Goal: Information Seeking & Learning: Find specific fact

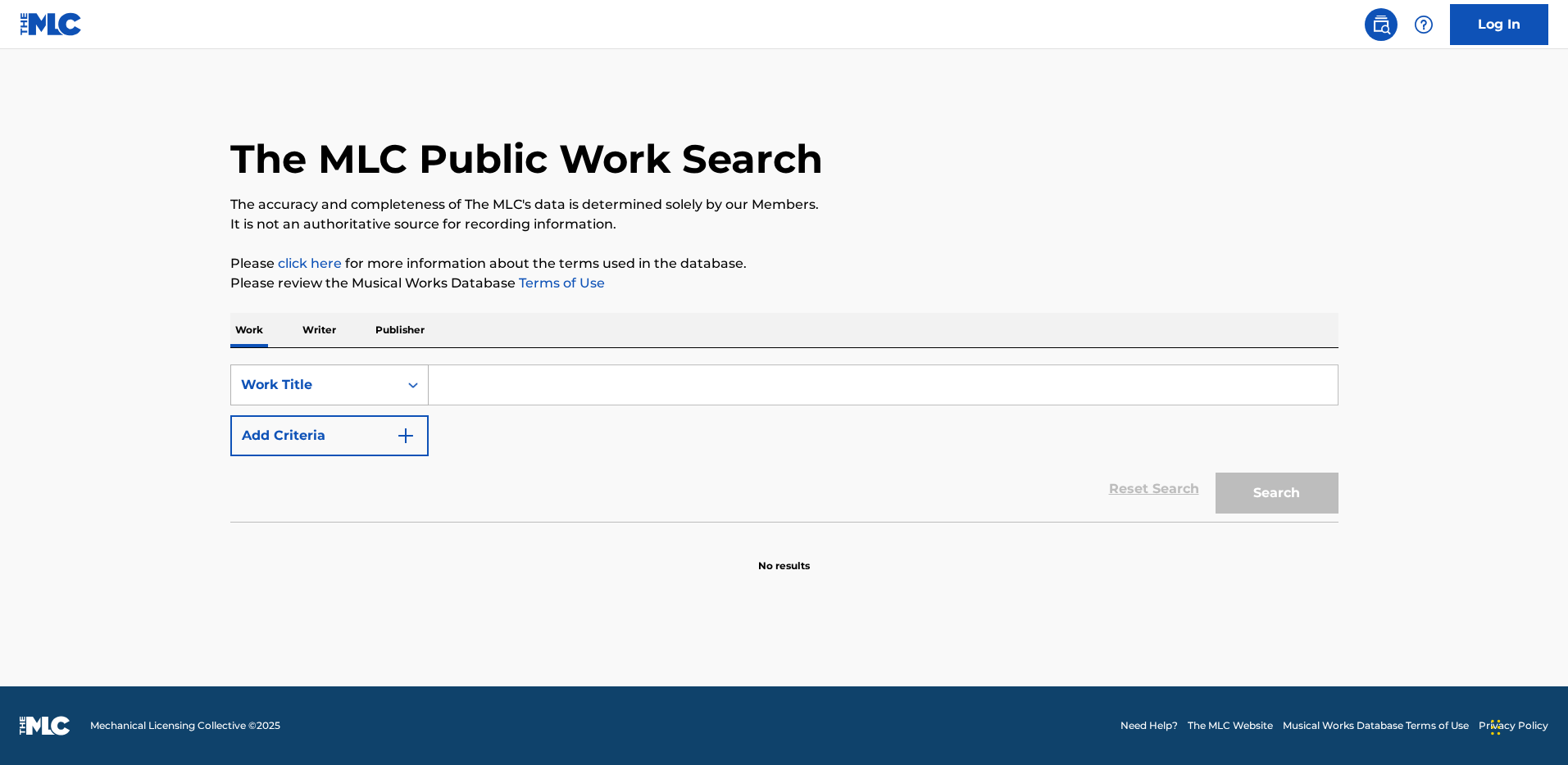
click at [386, 396] on div "Work Title" at bounding box center [314, 384] width 167 height 31
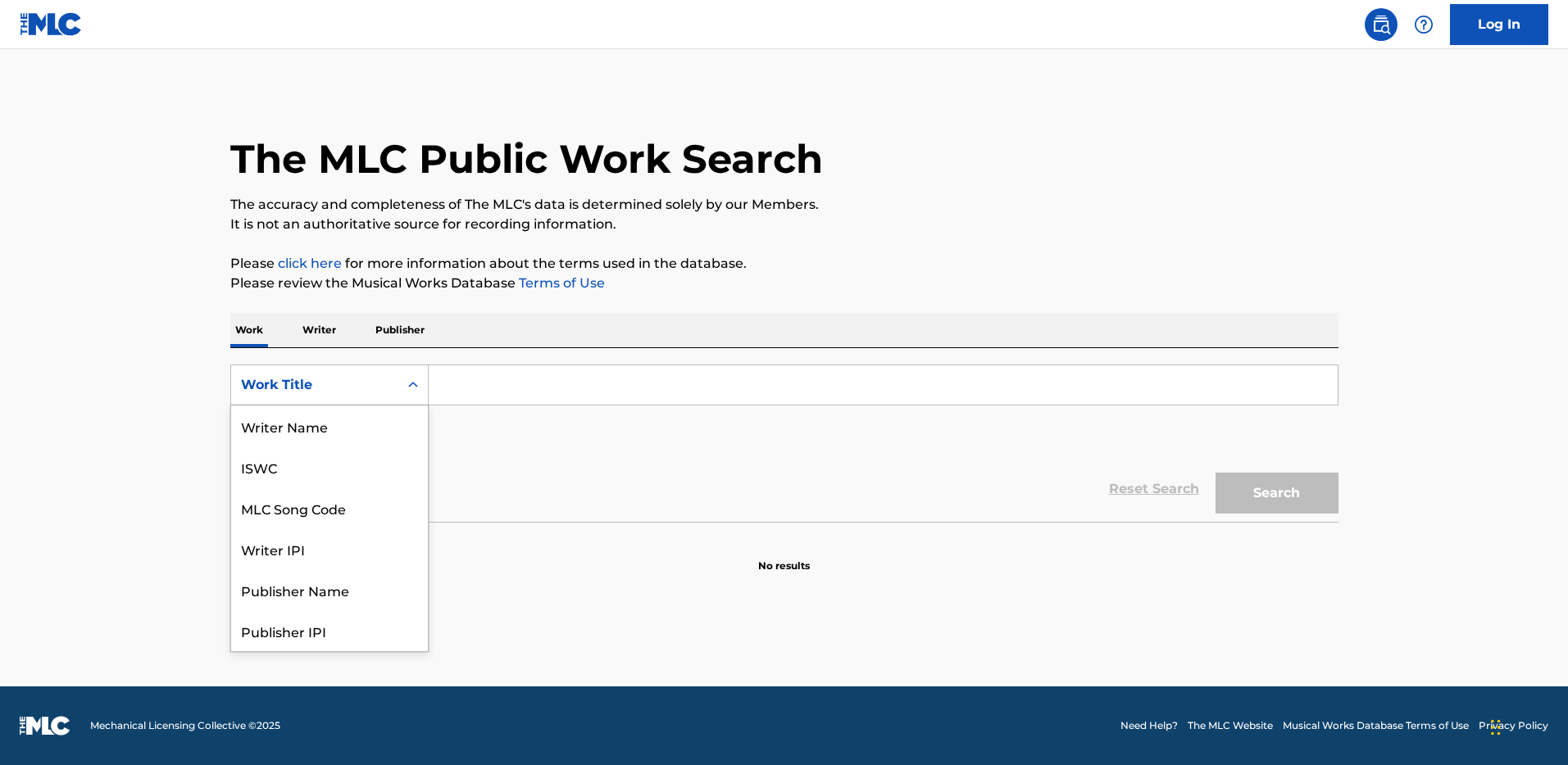
scroll to position [82, 0]
click at [386, 411] on div "MLC Song Code" at bounding box center [329, 425] width 197 height 41
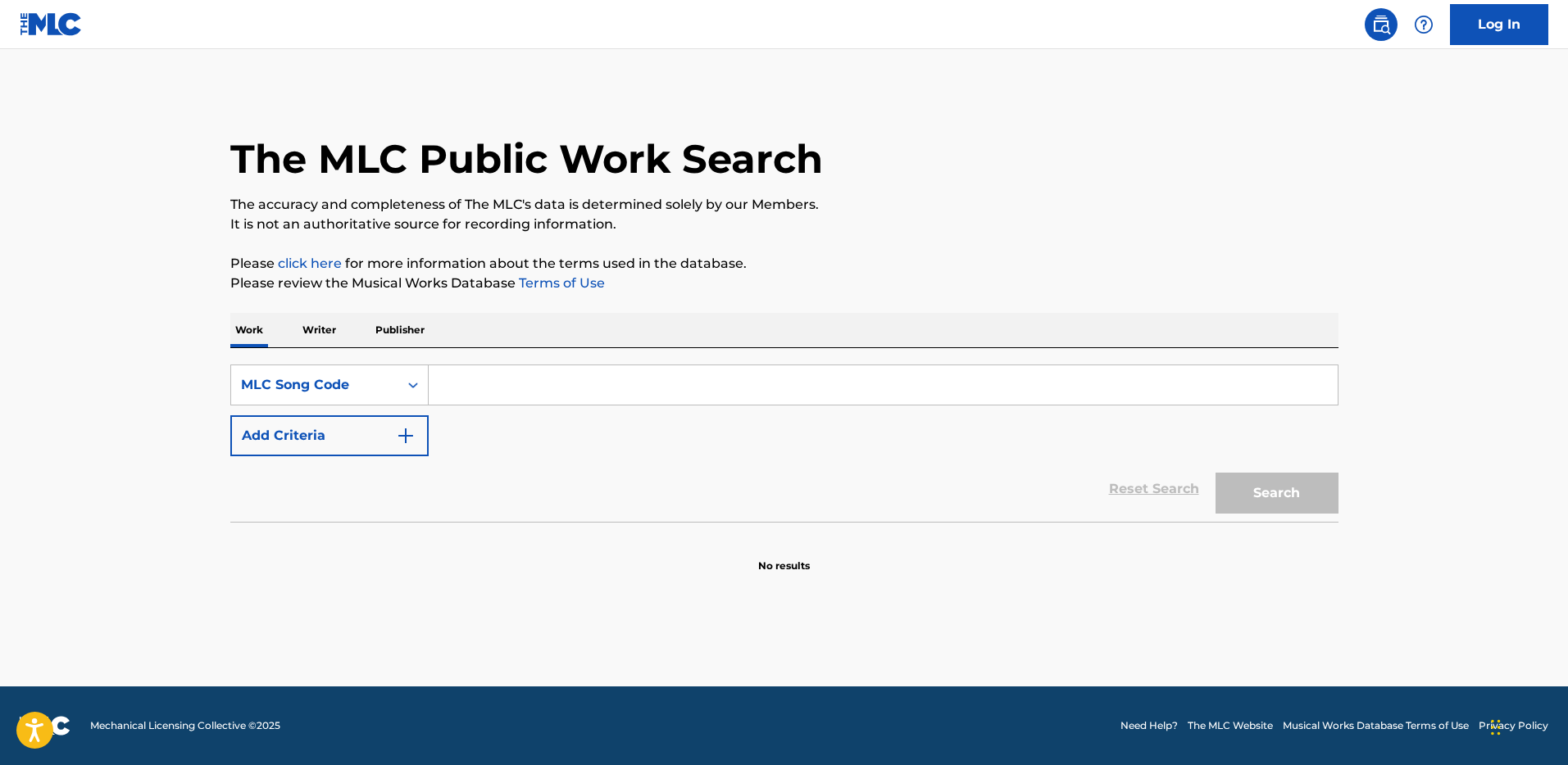
click at [491, 395] on input "Search Form" at bounding box center [883, 384] width 909 height 39
paste input "Hi-Heel Sneakers"
type input "Hi-Heel Sneakers"
click at [1216, 473] on button "Search" at bounding box center [1277, 493] width 123 height 41
click at [350, 394] on div "MLC Song Code" at bounding box center [314, 384] width 167 height 31
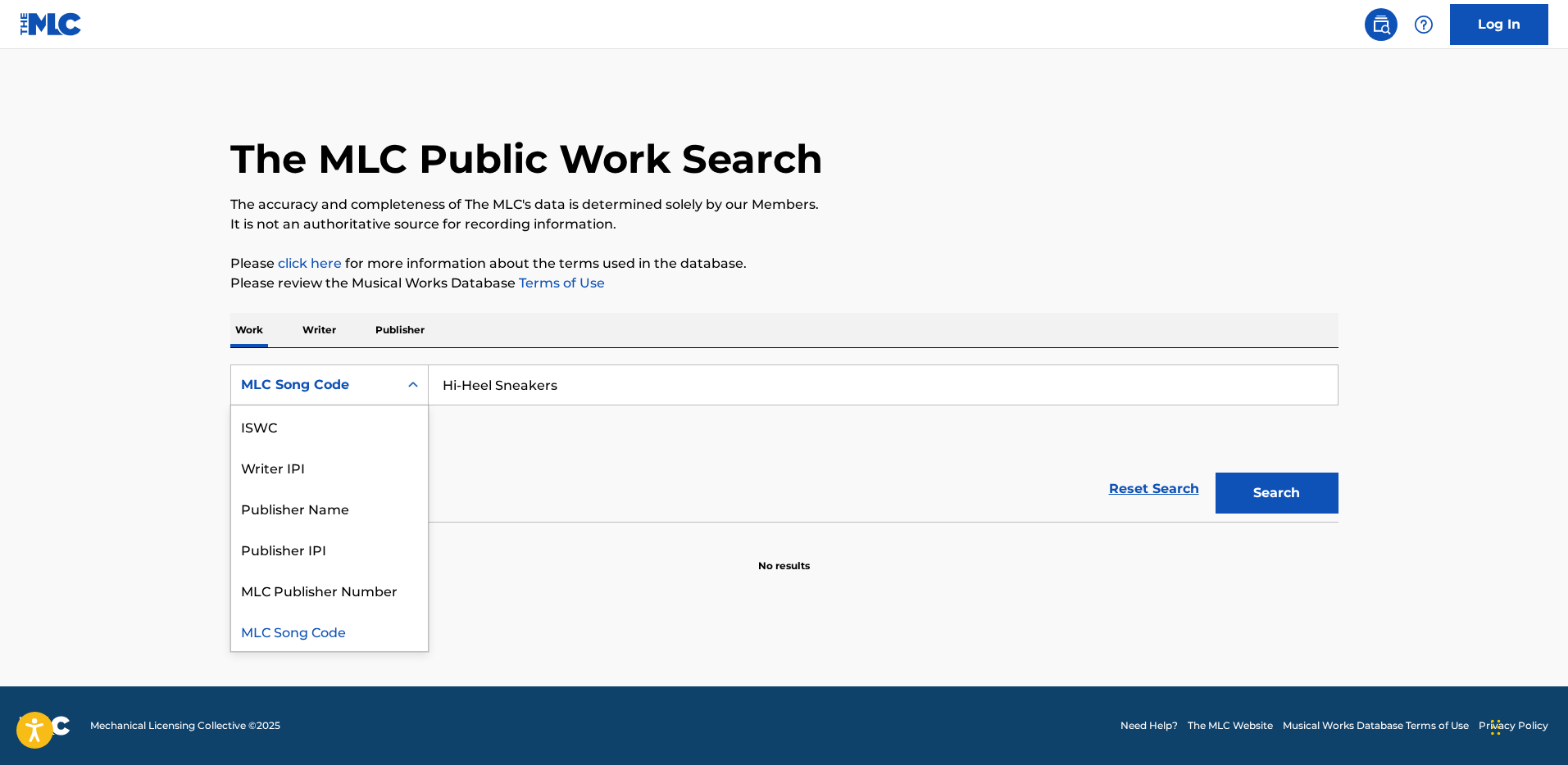
scroll to position [0, 0]
click at [339, 429] on div "Work Title" at bounding box center [329, 425] width 197 height 41
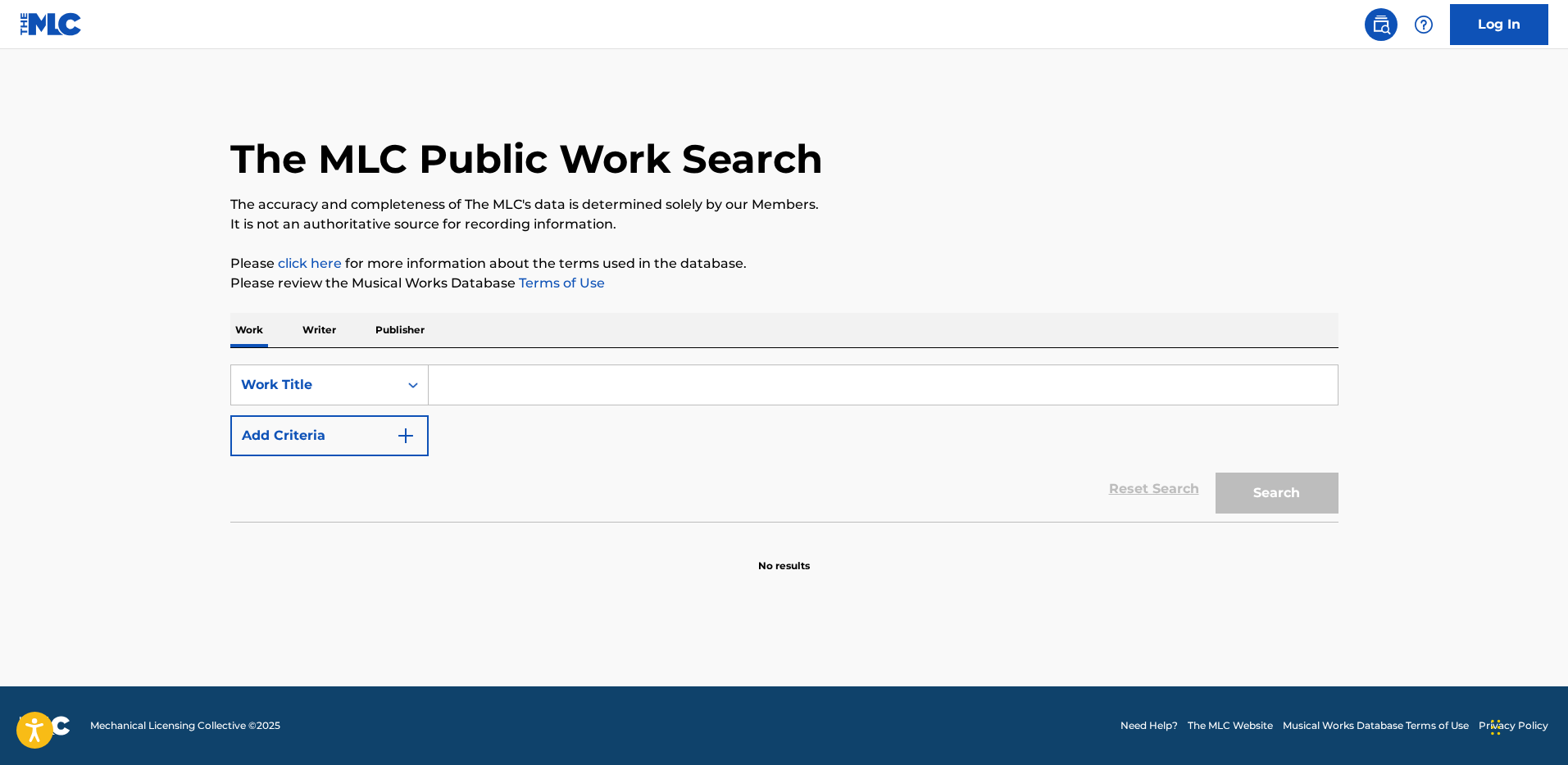
click at [683, 363] on div "SearchWithCriteriaeb1cb122-41ac-480c-8962-33df5c91c542 Work Title Add Criteria …" at bounding box center [784, 435] width 1108 height 174
click at [659, 373] on input "Search Form" at bounding box center [883, 384] width 909 height 39
paste input "Hi-Heel Sneakers"
type input "Hi-Heel Sneakers"
click at [1216, 473] on button "Search" at bounding box center [1277, 493] width 123 height 41
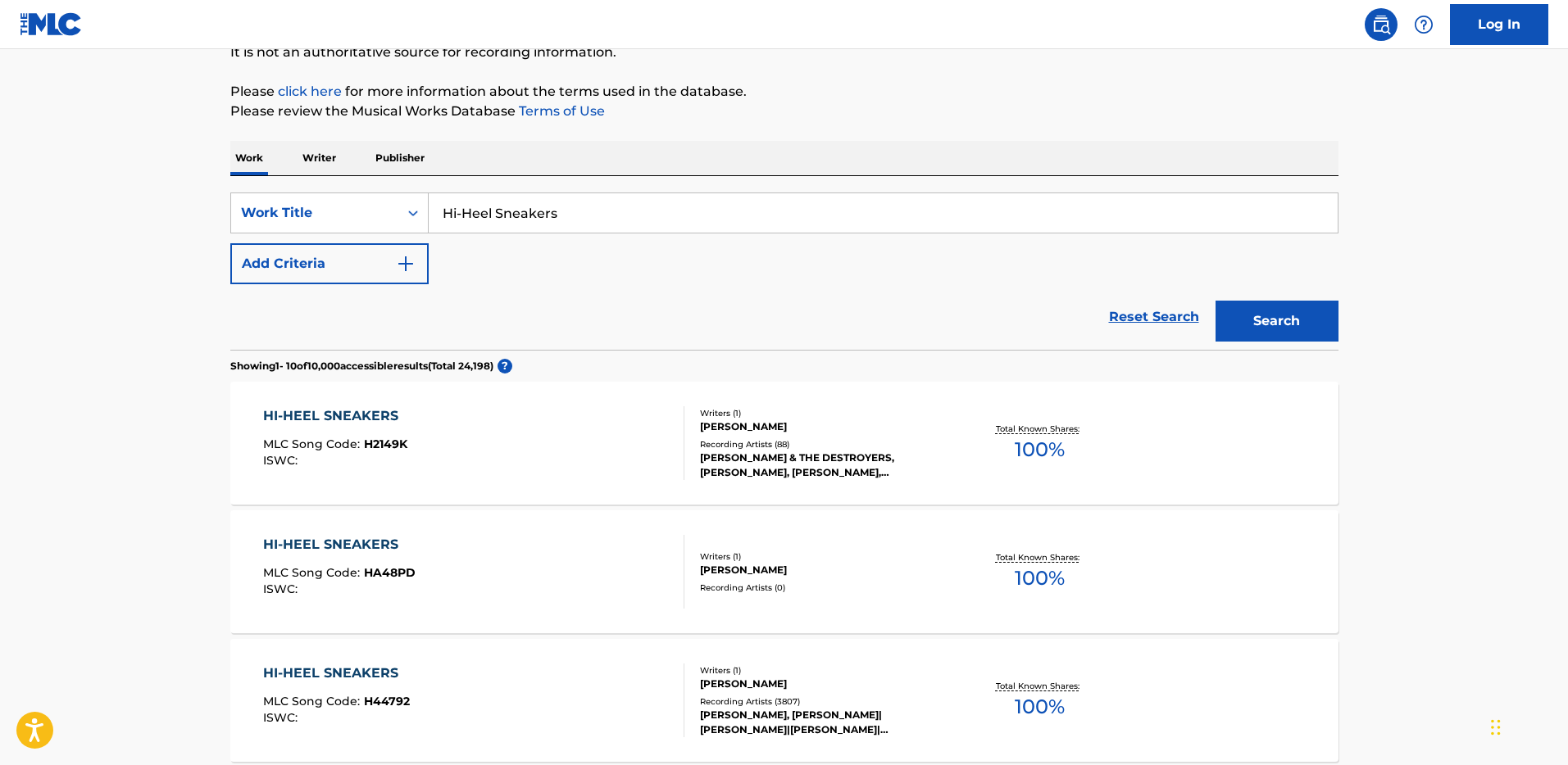
scroll to position [204, 0]
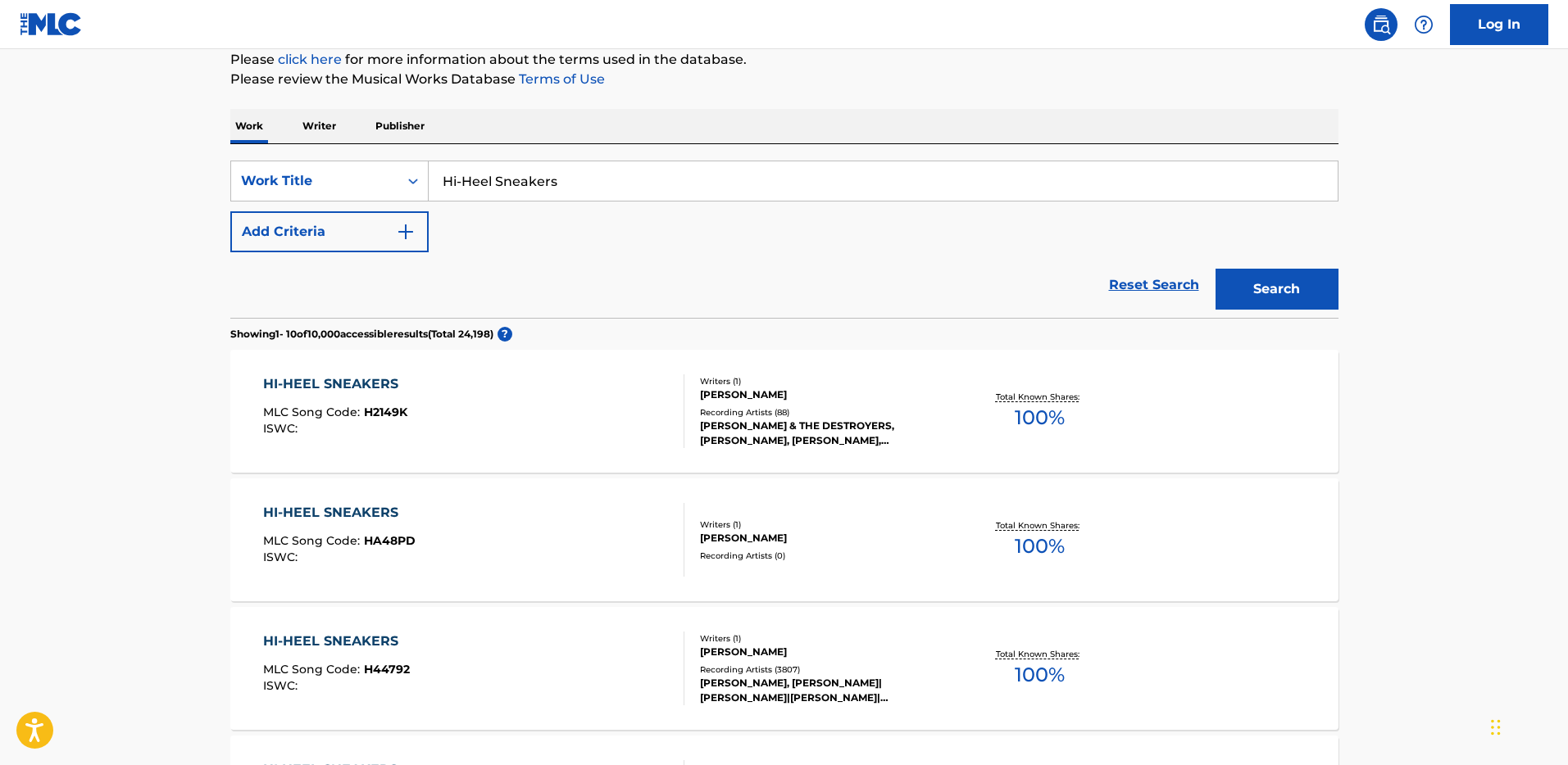
click at [444, 417] on div "HI-HEEL SNEAKERS MLC Song Code : H2149K ISWC :" at bounding box center [474, 411] width 422 height 73
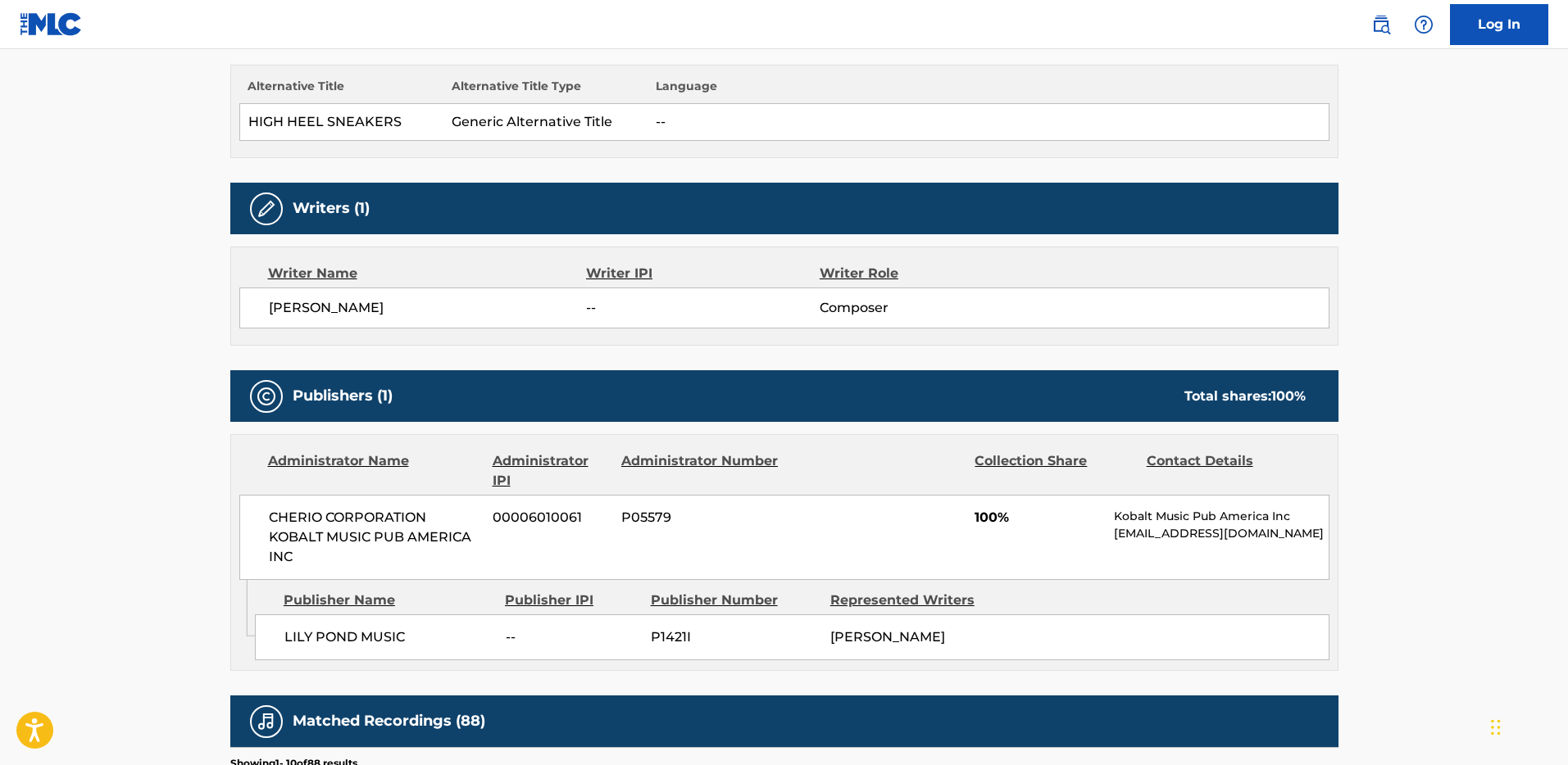
scroll to position [682, 0]
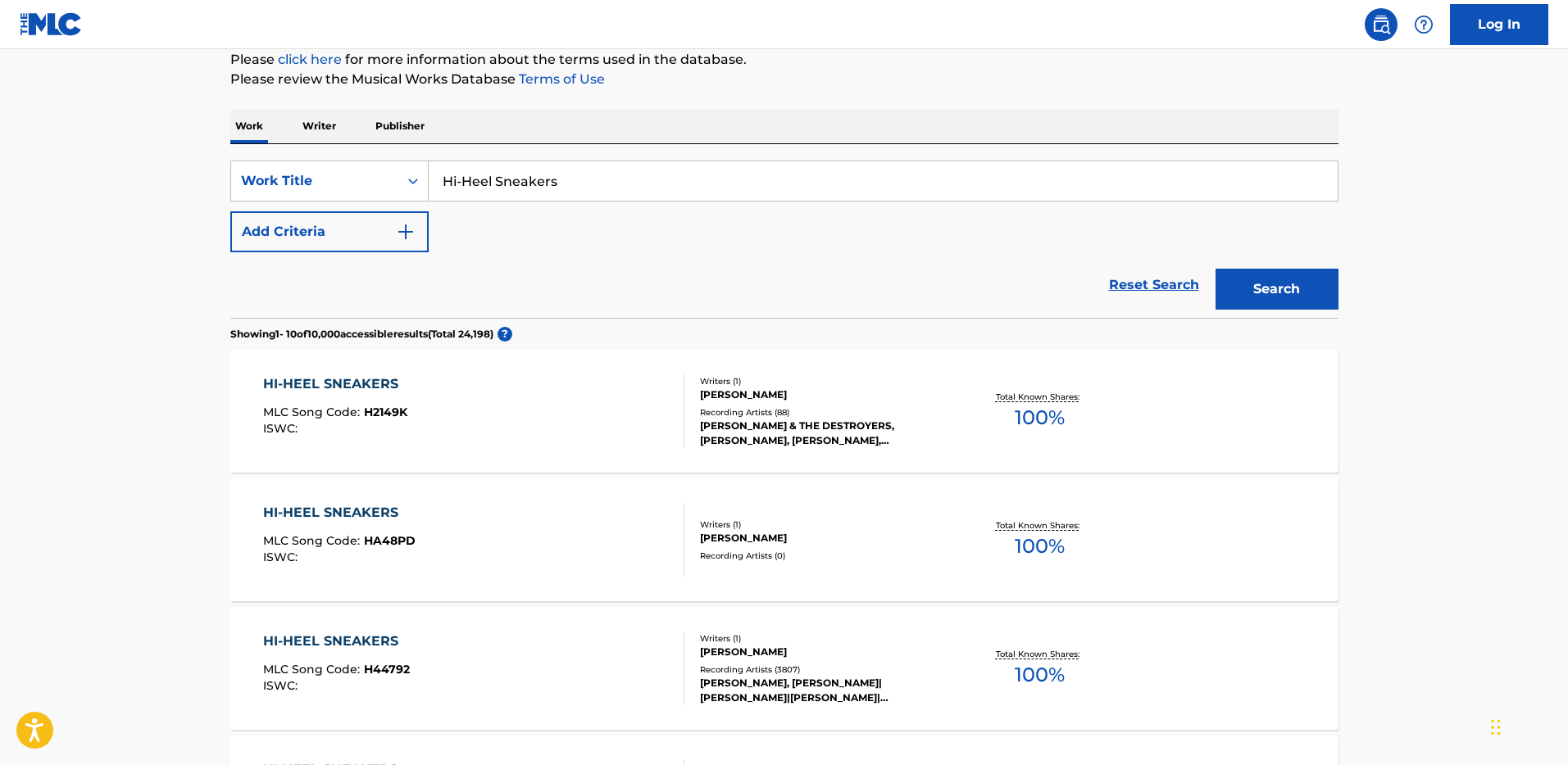
scroll to position [377, 0]
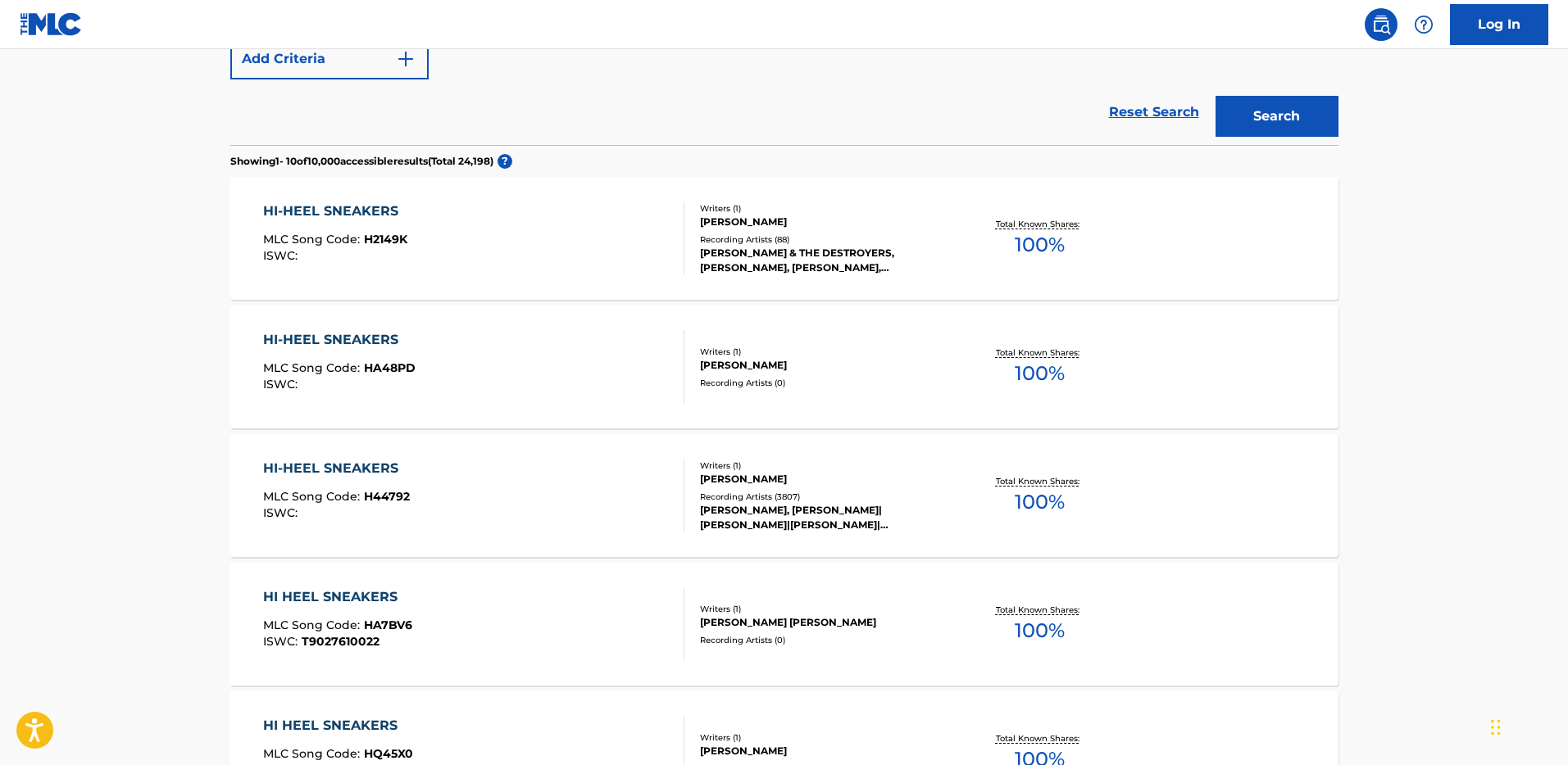
click at [520, 507] on div "HI-HEEL SNEAKERS MLC Song Code : H44792 ISWC :" at bounding box center [474, 495] width 422 height 73
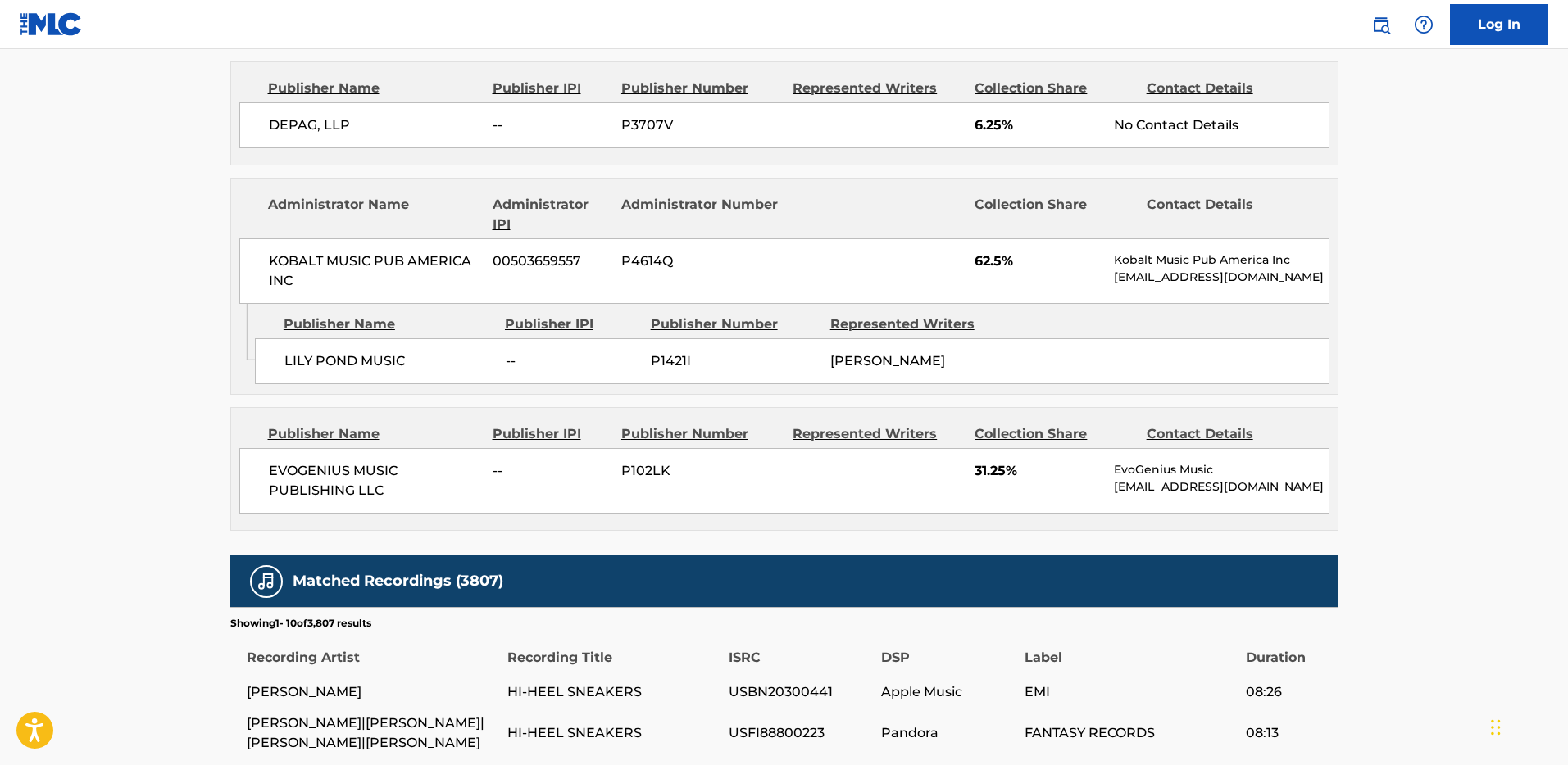
scroll to position [875, 0]
